Goal: Task Accomplishment & Management: Use online tool/utility

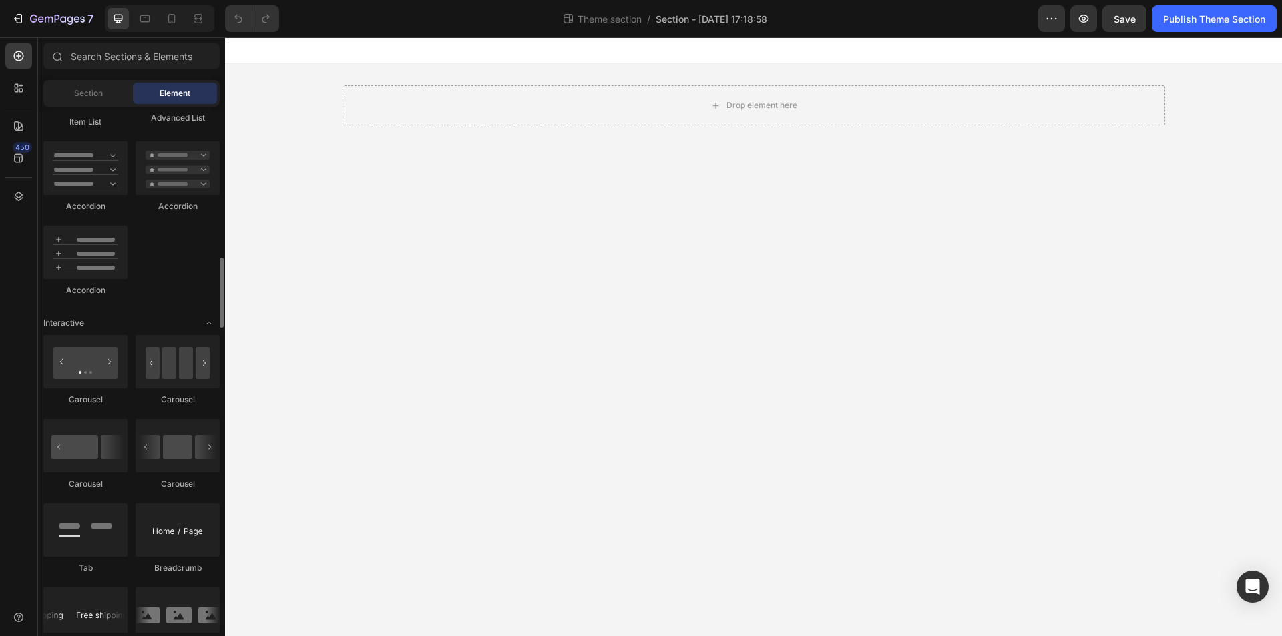
scroll to position [1469, 0]
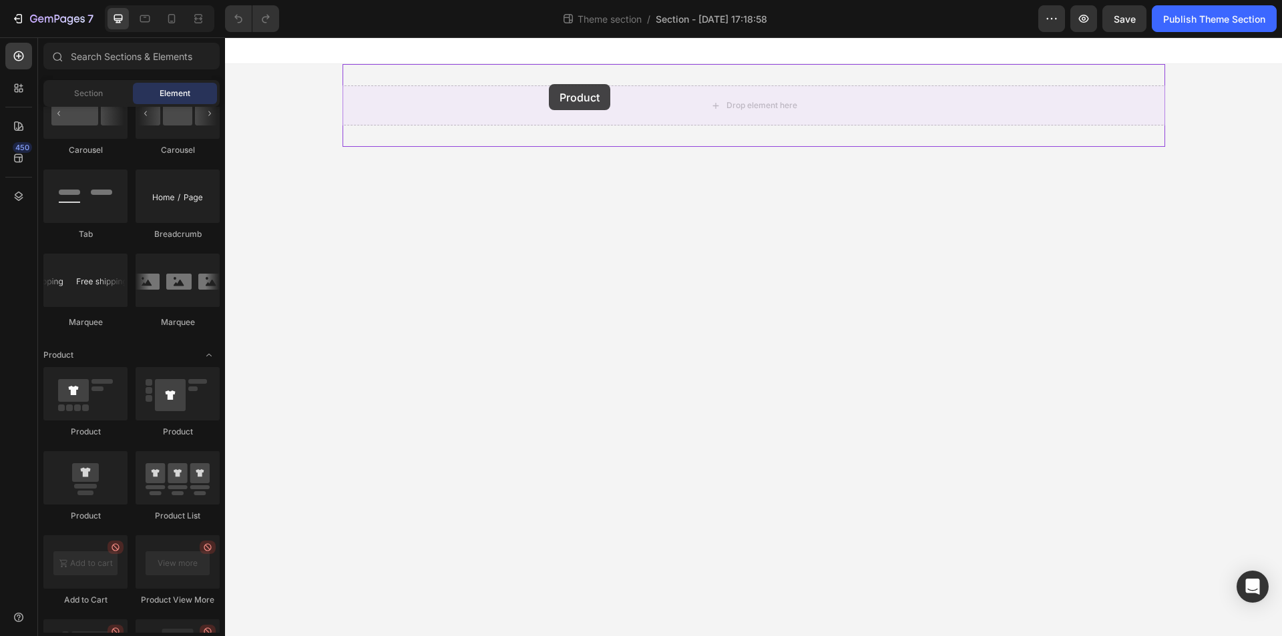
drag, startPoint x: 304, startPoint y: 440, endPoint x: 560, endPoint y: 84, distance: 438.2
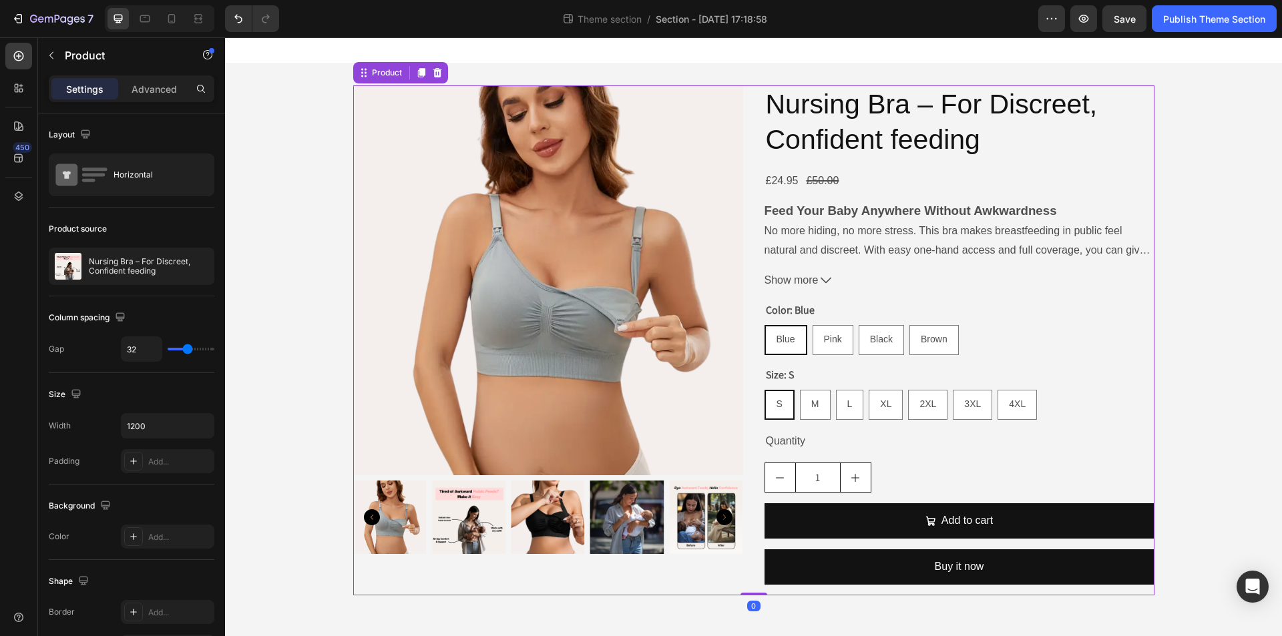
click at [749, 142] on div "Product Images Nursing Bra – For Discreet, Confident feeding Product Title £24.…" at bounding box center [753, 340] width 801 height 510
click at [199, 264] on icon "button" at bounding box center [200, 266] width 11 height 11
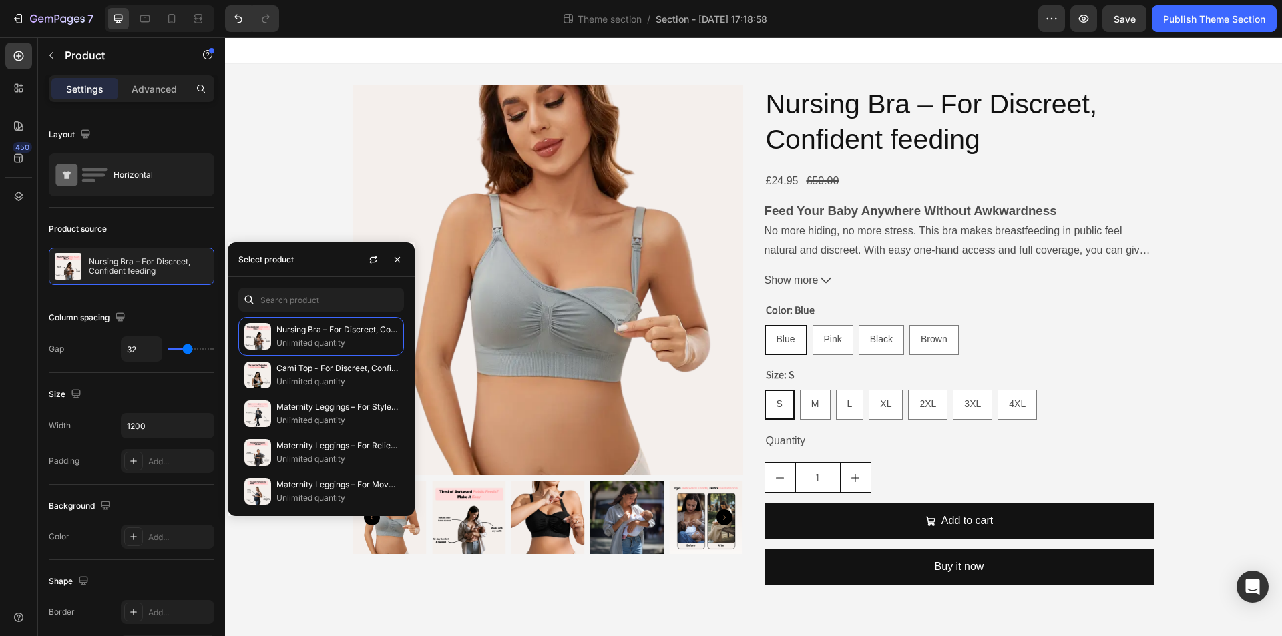
click at [231, 176] on div "Product Images Nursing Bra – For Discreet, Confident feeding Product Title £24.…" at bounding box center [753, 340] width 1057 height 553
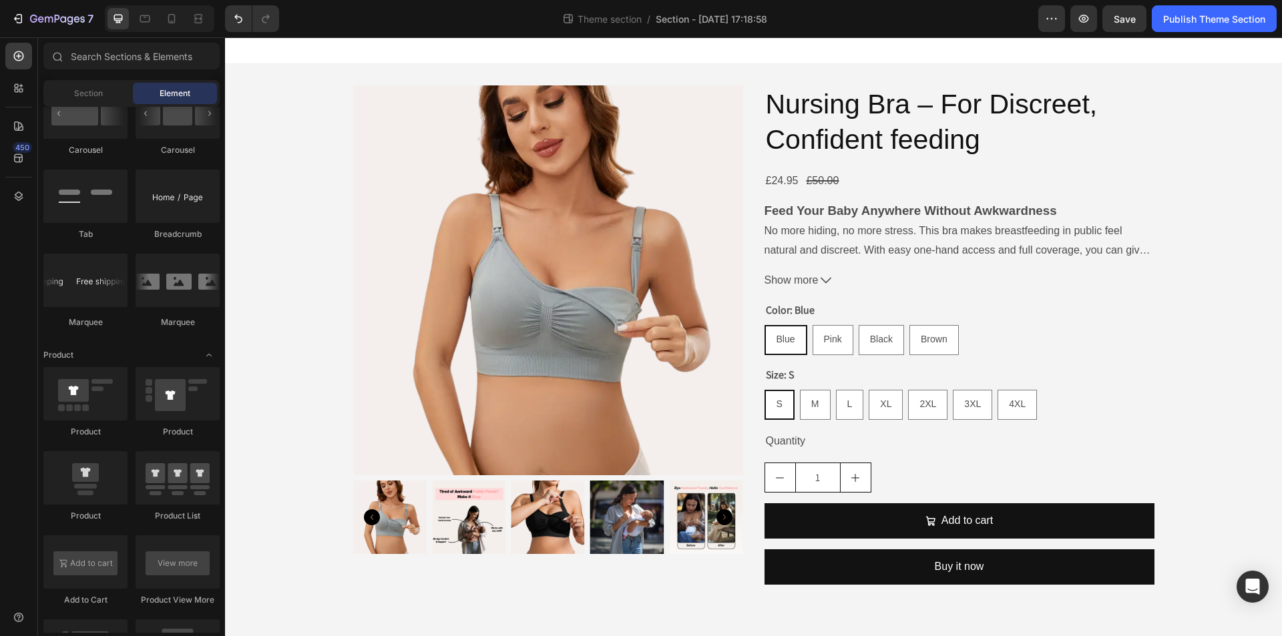
click at [1238, 84] on div "Product Images Nursing Bra – For Discreet, Confident feeding Product Title £24.…" at bounding box center [753, 340] width 1057 height 553
click at [1143, 588] on div "Nursing Bra – For Discreet, Confident feeding Product Title £24.95 Product Pric…" at bounding box center [959, 340] width 390 height 510
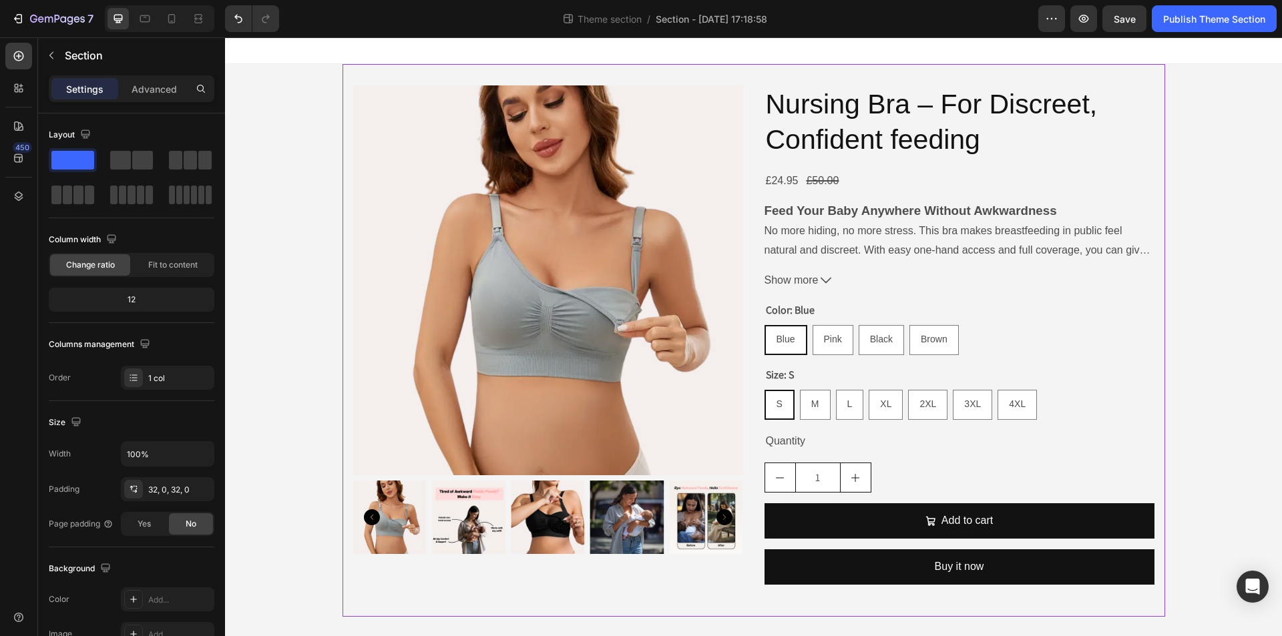
click at [1145, 608] on div "Product Images Nursing Bra – For Discreet, Confident feeding Product Title £24.…" at bounding box center [754, 340] width 823 height 553
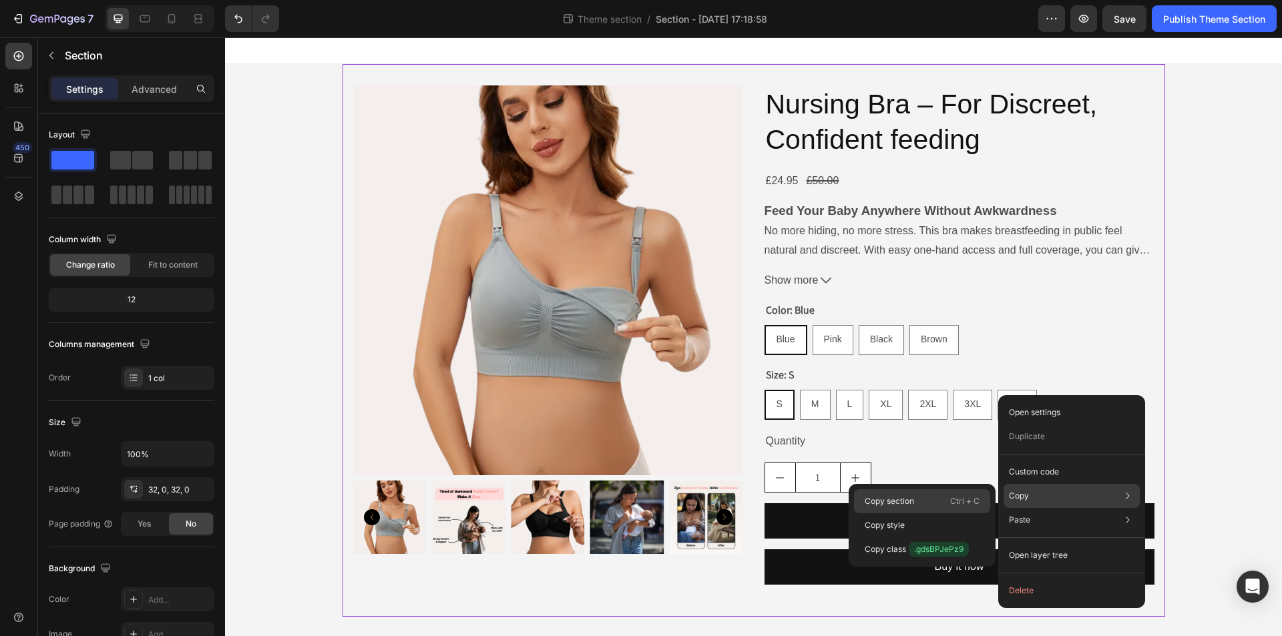
click at [873, 495] on p "Copy section" at bounding box center [889, 501] width 49 height 12
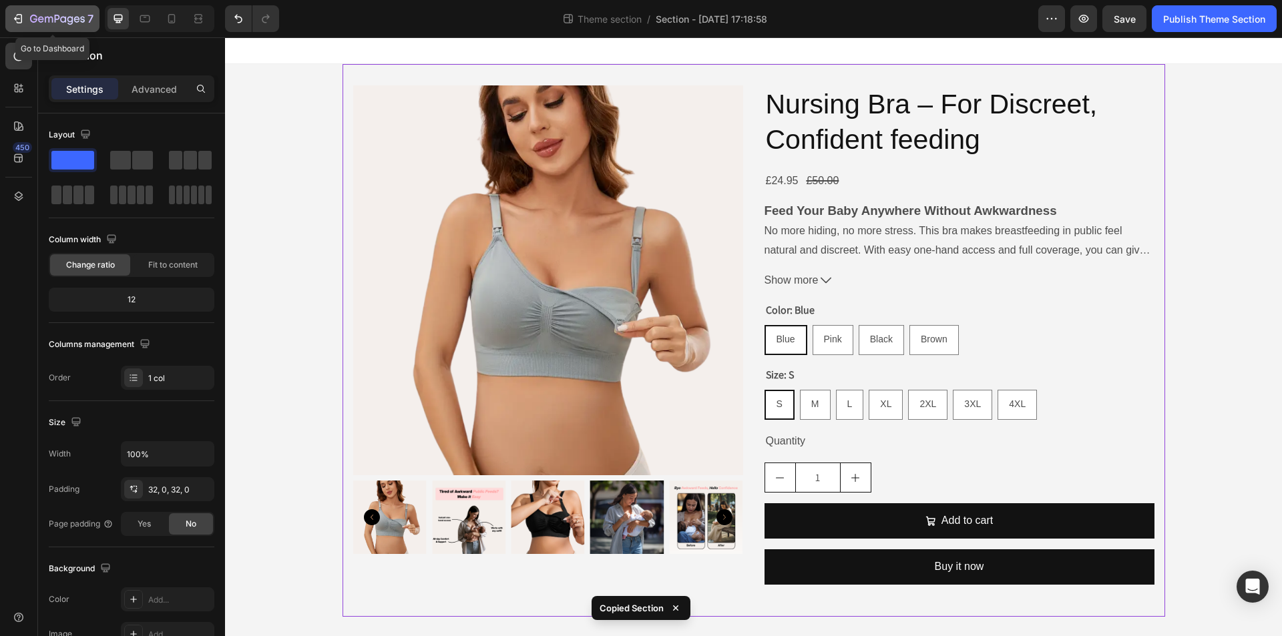
click at [12, 19] on icon "button" at bounding box center [17, 18] width 13 height 13
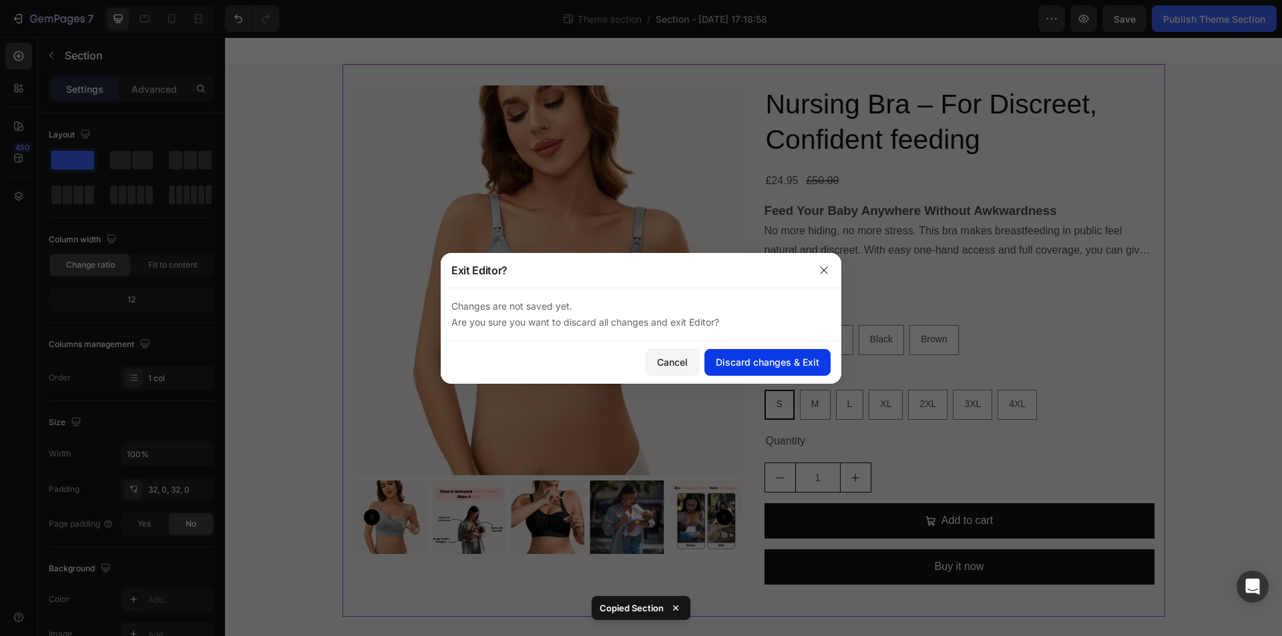
click at [757, 364] on div "Discard changes & Exit" at bounding box center [767, 362] width 103 height 14
